Goal: Transaction & Acquisition: Purchase product/service

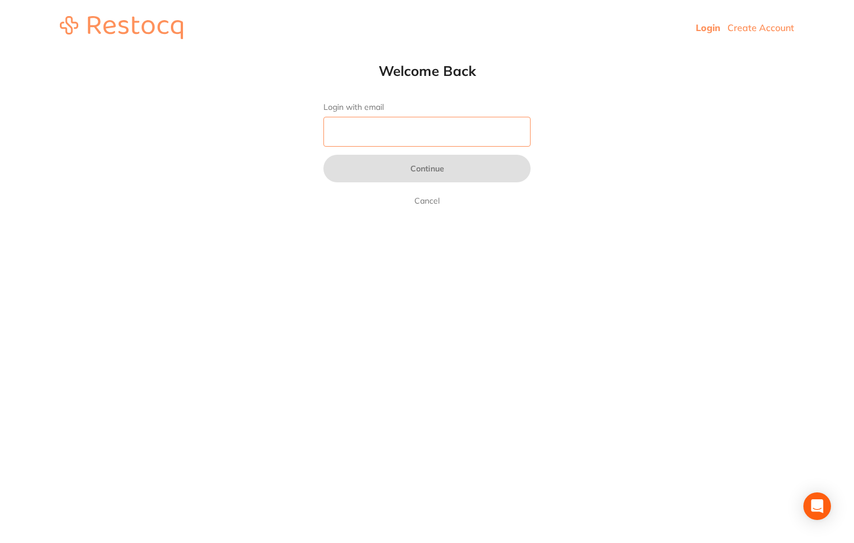
click at [367, 132] on input "Login with email" at bounding box center [426, 132] width 207 height 30
type input "[EMAIL_ADDRESS][DOMAIN_NAME]"
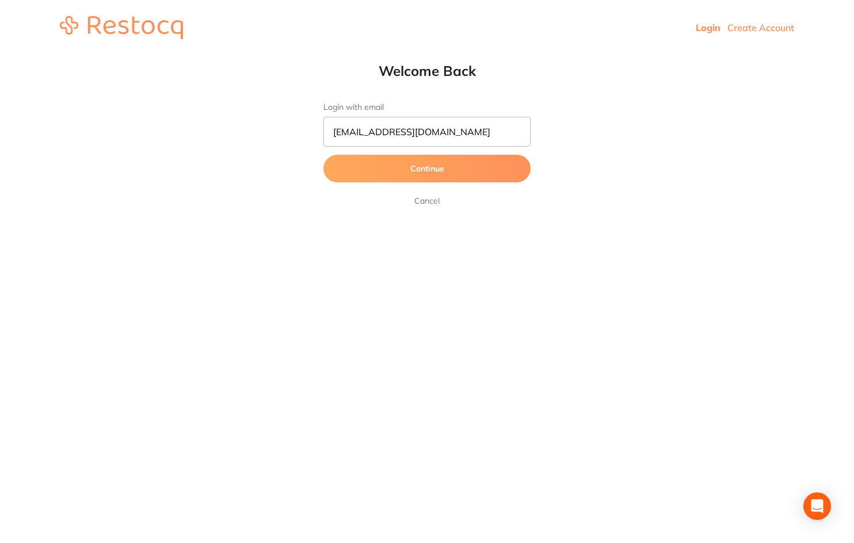
click at [428, 163] on button "Continue" at bounding box center [426, 169] width 207 height 28
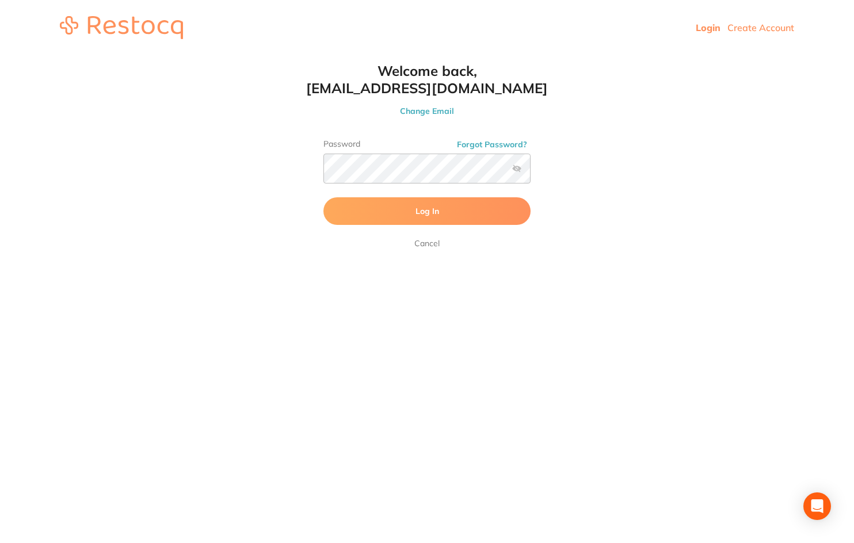
click at [396, 211] on button "Log In" at bounding box center [426, 211] width 207 height 28
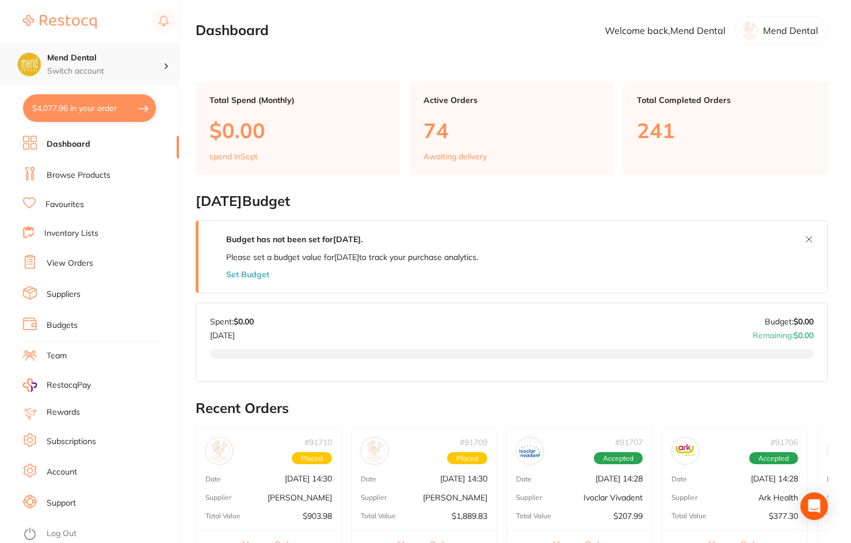
click at [112, 66] on p "Switch account" at bounding box center [105, 72] width 116 height 12
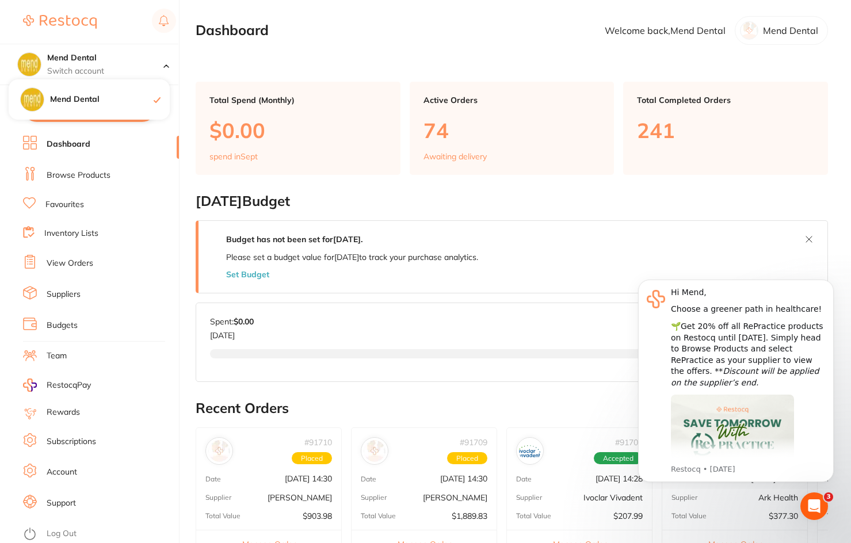
click at [92, 170] on link "Browse Products" at bounding box center [79, 176] width 64 height 12
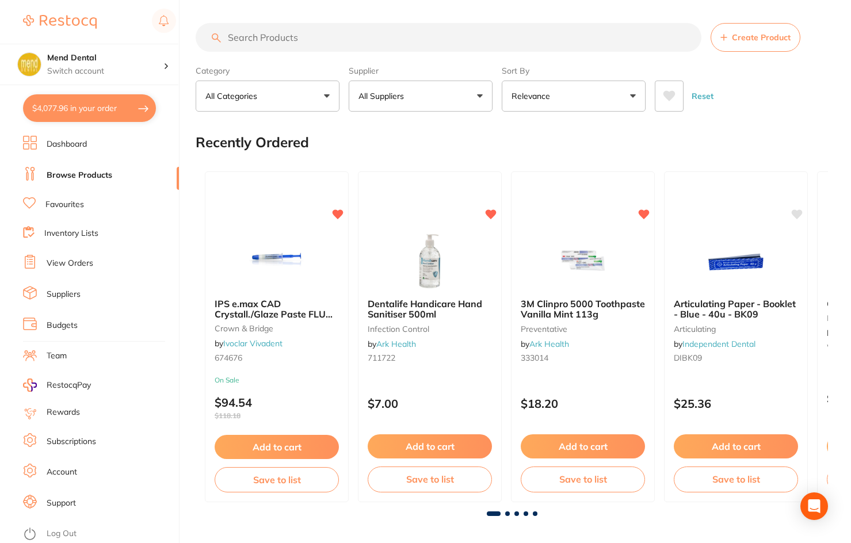
click at [318, 39] on input "search" at bounding box center [449, 37] width 506 height 29
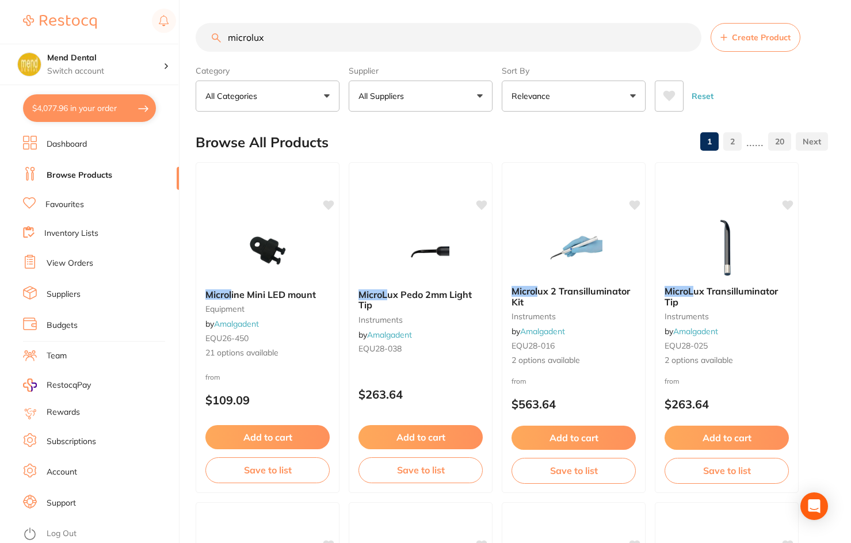
type input "microlux"
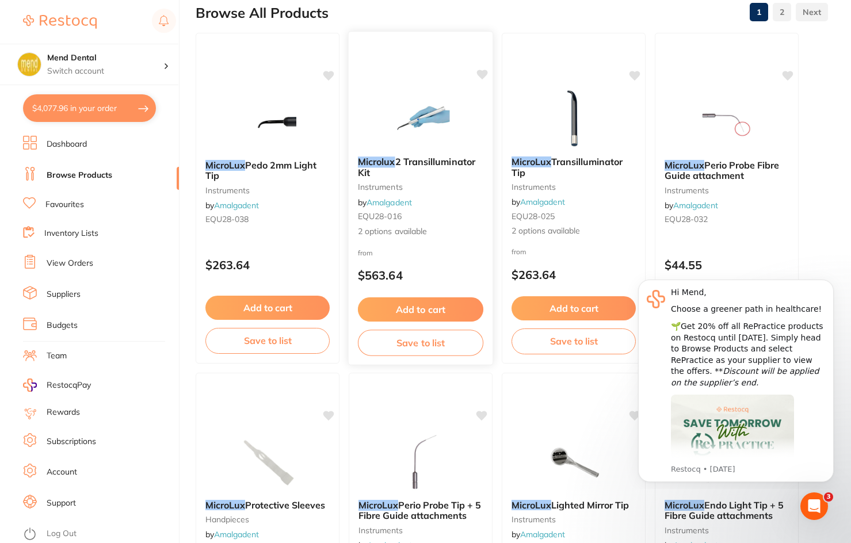
scroll to position [115, 0]
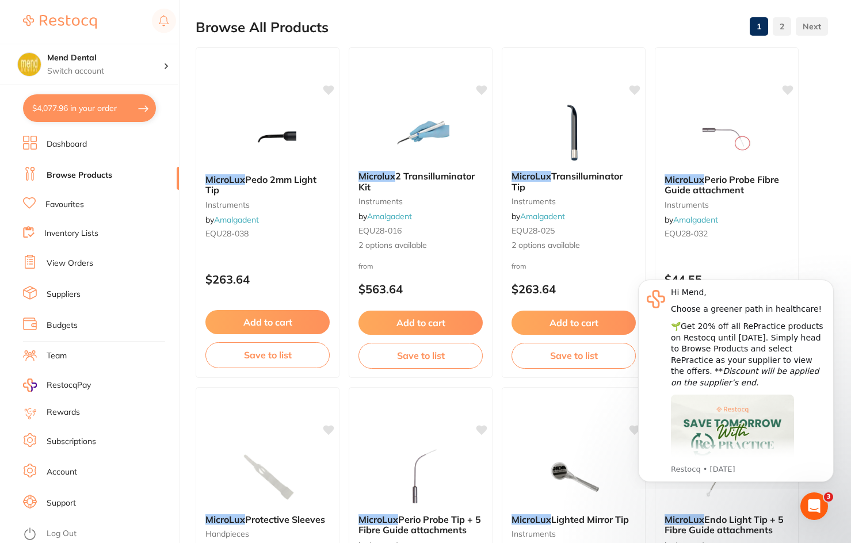
click at [423, 171] on span "2 Transilluminator Kit" at bounding box center [416, 181] width 116 height 22
